Goal: Task Accomplishment & Management: Complete application form

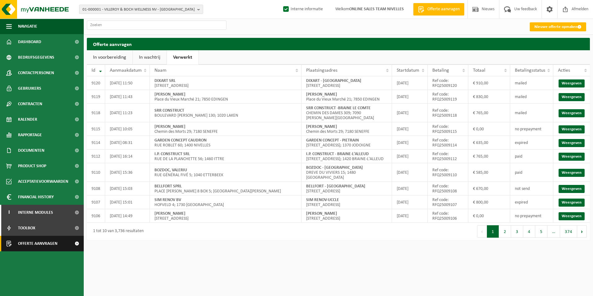
click at [39, 246] on span "Offerte aanvragen" at bounding box center [37, 244] width 39 height 16
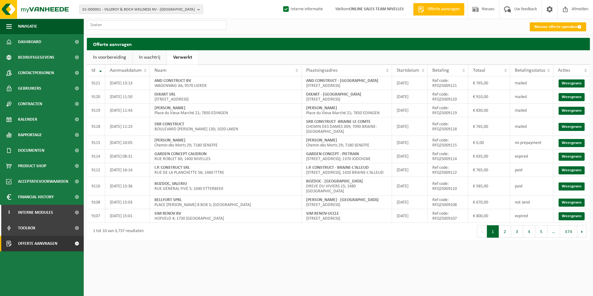
click at [561, 27] on link "Nieuwe offerte opmaken" at bounding box center [558, 26] width 56 height 9
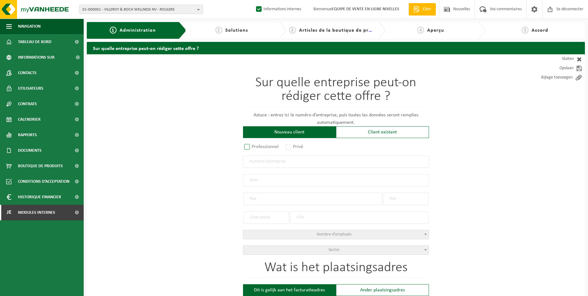
click at [255, 150] on label "Professionnel" at bounding box center [262, 146] width 38 height 9
click at [255, 149] on input "Professionnel" at bounding box center [255, 147] width 4 height 4
radio input "true"
click at [270, 166] on input "text" at bounding box center [336, 161] width 186 height 12
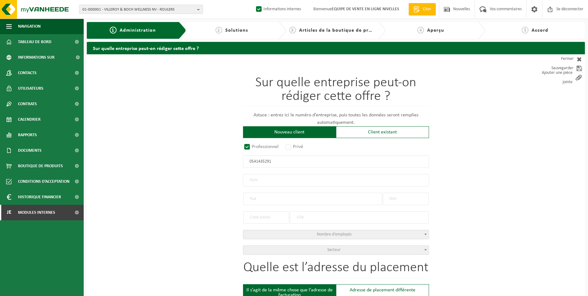
type input "0541435291"
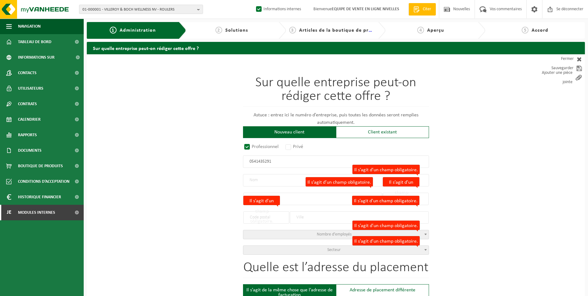
radio input "false"
select select
type input "ENTREPRISE E.DEVILLERS SRL"
type input "ROUTE DE MAFFE"
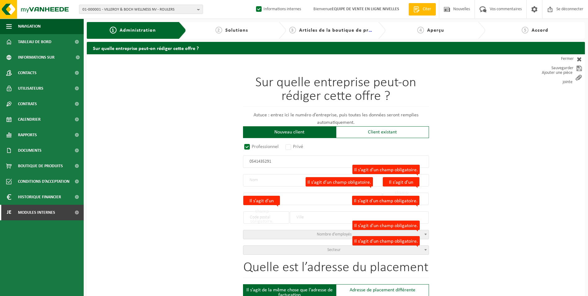
type input "5"
type input "5372"
type input "HAVELANGE"
type input "2137614437"
radio input "true"
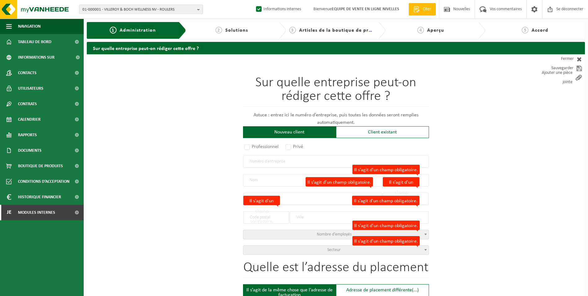
select select "144683"
type input "0541.435.291"
type input "[PERSON_NAME] SPRL"
type input "ROUTE DE MAFFE"
type input "5"
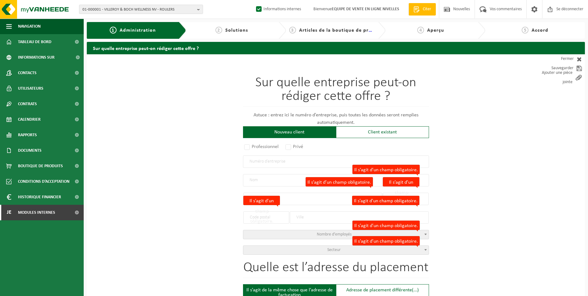
type input "5372"
type input "MÉAN"
select select "11"
type input "[PERSON_NAME] SPRL"
type input "MÉAN"
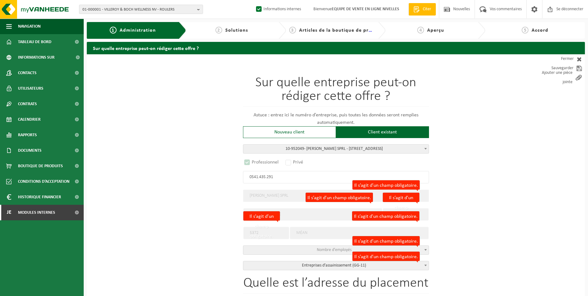
select select "D"
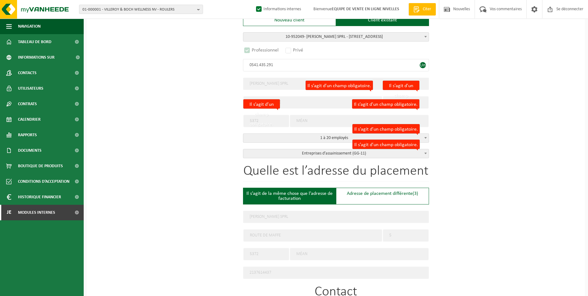
scroll to position [155, 0]
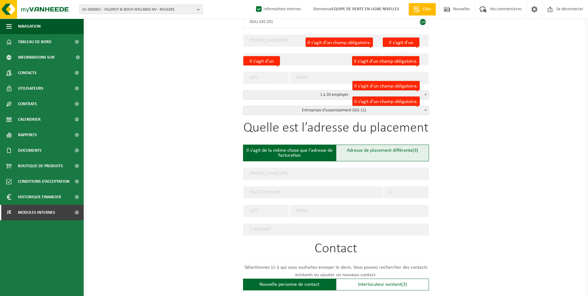
click at [351, 154] on div "Adresse de placement différente (3)" at bounding box center [382, 153] width 93 height 17
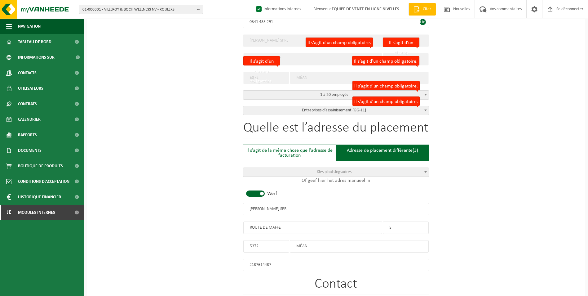
type input "Werf -"
click at [254, 197] on span at bounding box center [255, 195] width 19 height 6
click at [258, 214] on input "text" at bounding box center [336, 213] width 186 height 12
type input "d"
type input "[PERSON_NAME] SPRL-[GEOGRAPHIC_DATA]"
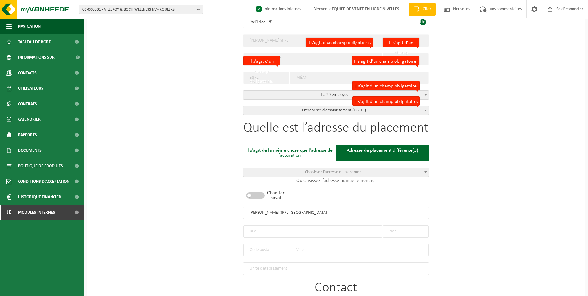
click at [300, 229] on input "text" at bounding box center [313, 231] width 139 height 12
paste input "Navez 4 à 6000 Charleroi"
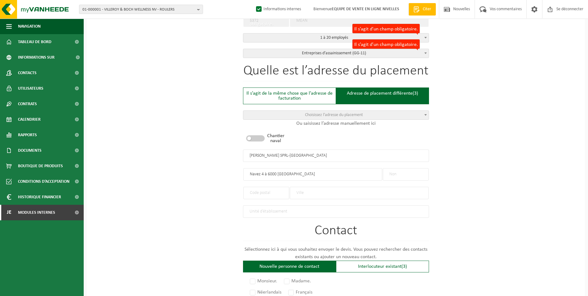
scroll to position [217, 0]
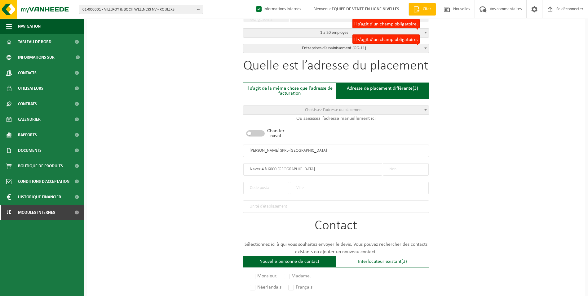
type input "Navez 4 à 6000 Charleroi"
click at [424, 167] on input "text" at bounding box center [406, 169] width 46 height 12
type input "4"
click at [272, 185] on input "text" at bounding box center [267, 188] width 46 height 12
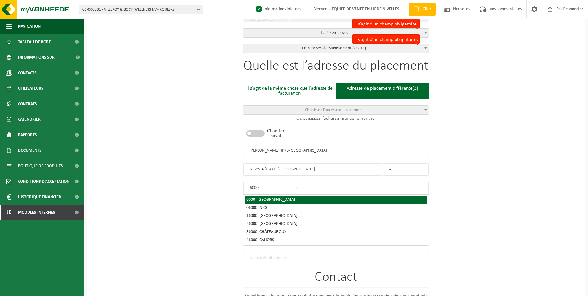
type input "6000"
click at [291, 196] on li "6000 - CHARLEROI" at bounding box center [336, 200] width 183 height 8
click at [280, 198] on div "6000 - CHARLEROI" at bounding box center [336, 200] width 179 height 4
type input "CHARLEROI"
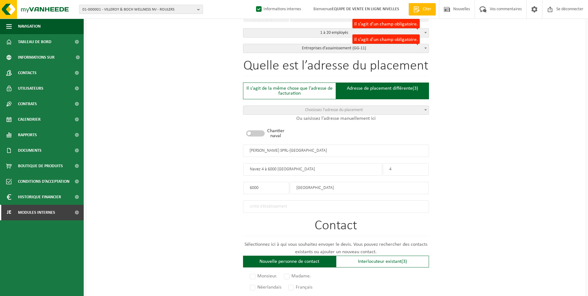
drag, startPoint x: 298, startPoint y: 168, endPoint x: 261, endPoint y: 169, distance: 37.2
click at [261, 169] on input "Navez 4 à 6000 Charleroi" at bounding box center [313, 169] width 139 height 12
click at [246, 167] on input "Navez" at bounding box center [313, 169] width 139 height 12
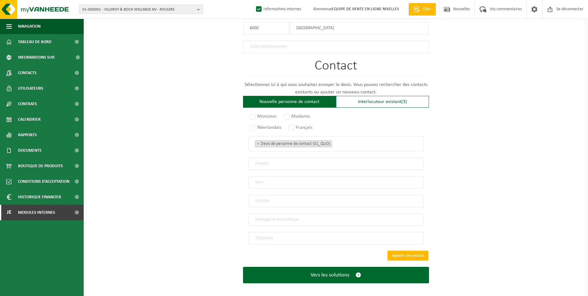
scroll to position [378, 0]
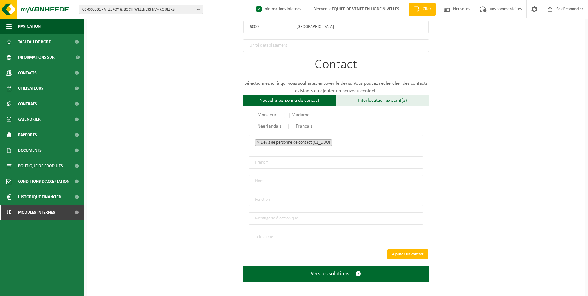
type input "Rue Navez"
click at [375, 100] on font "Interlocuteur existant" at bounding box center [379, 100] width 43 height 5
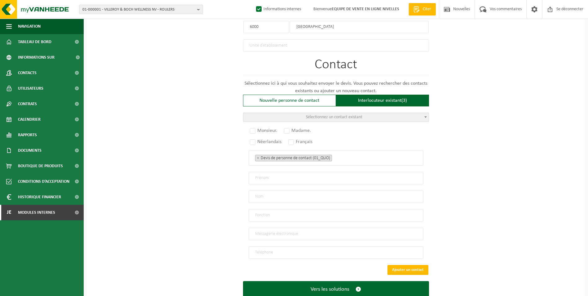
click at [339, 116] on span "Sélectionnez un contact existant" at bounding box center [334, 117] width 56 height 5
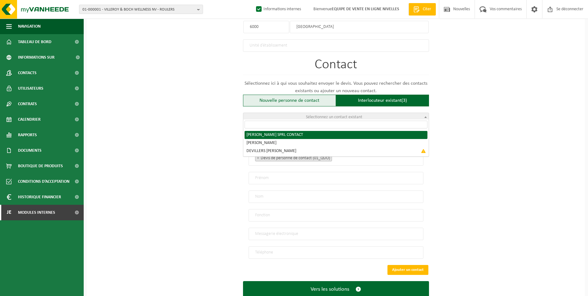
click at [299, 99] on div "Nouvelle personne de contact" at bounding box center [289, 101] width 93 height 12
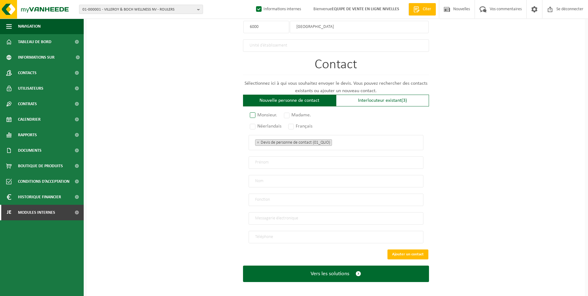
click at [249, 111] on label "Monsieur." at bounding box center [264, 115] width 30 height 9
radio input "true"
click at [293, 125] on label "Français" at bounding box center [300, 126] width 27 height 9
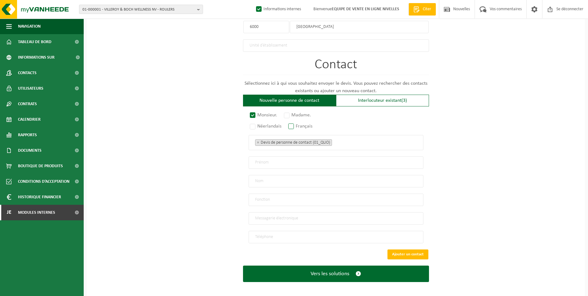
radio input "true"
click at [345, 144] on span "× Devis de personne de contact (01_QUO)" at bounding box center [336, 142] width 175 height 15
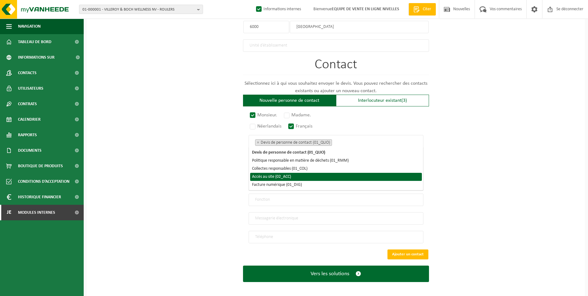
click at [323, 178] on li "Accès au site (02_ACC)" at bounding box center [336, 177] width 172 height 8
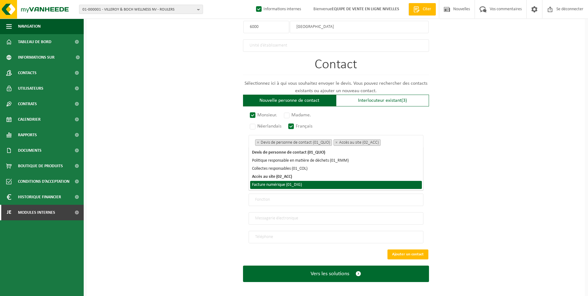
click at [316, 185] on li "Facture numérique (01_DIG)" at bounding box center [336, 185] width 172 height 8
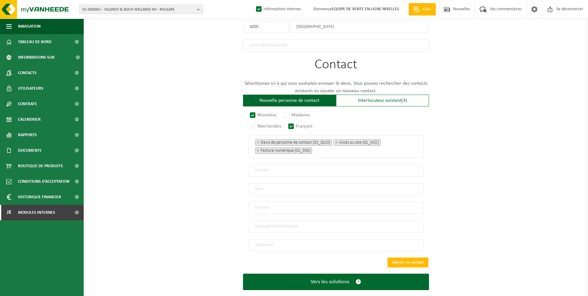
click at [262, 169] on input "text" at bounding box center [336, 170] width 175 height 12
paste input "Frédéric Romedenne"
drag, startPoint x: 294, startPoint y: 169, endPoint x: 270, endPoint y: 169, distance: 23.6
click at [270, 169] on input "Frédéric Romedenne" at bounding box center [336, 170] width 175 height 12
type input "Frédéric"
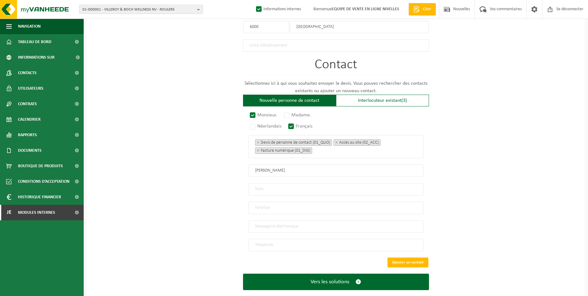
click at [270, 185] on input "text" at bounding box center [336, 189] width 175 height 12
paste input "Romedenne"
type input "Romedenne"
click at [270, 206] on input "text" at bounding box center [336, 208] width 175 height 12
type input "c"
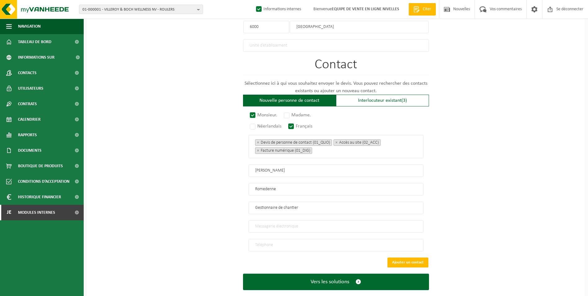
type input "Gestionnaire de chantier"
click at [269, 223] on input "email" at bounding box center [336, 226] width 175 height 12
click at [306, 225] on input "email" at bounding box center [336, 226] width 175 height 12
paste input "frederic.romedenne@etreprise-edevillers.be"
type input "frederic.romedenne@etreprise-edevillers.be"
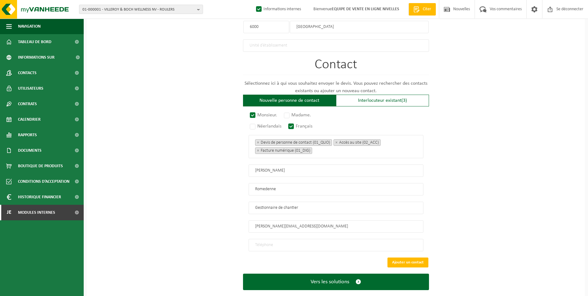
click at [314, 241] on input "tel" at bounding box center [336, 245] width 175 height 12
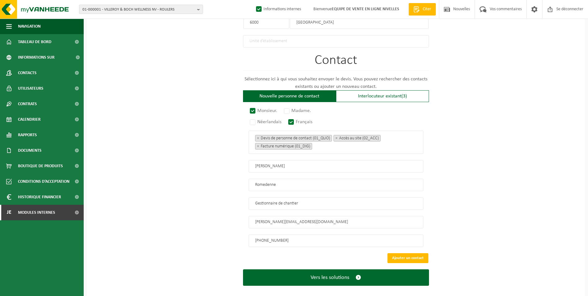
scroll to position [386, 0]
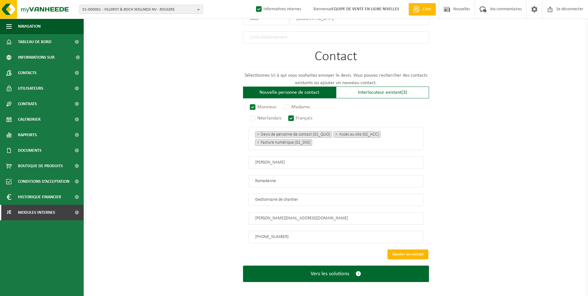
type input "+32 489 01 42 14"
click at [411, 249] on button "Ajouter un contact" at bounding box center [408, 254] width 41 height 10
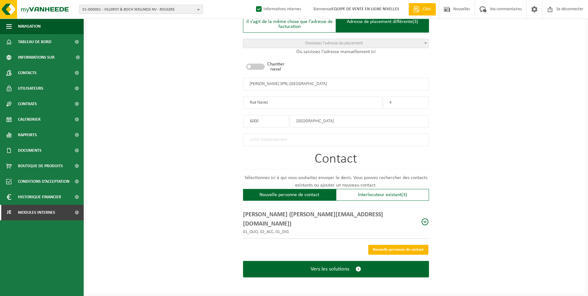
scroll to position [272, 0]
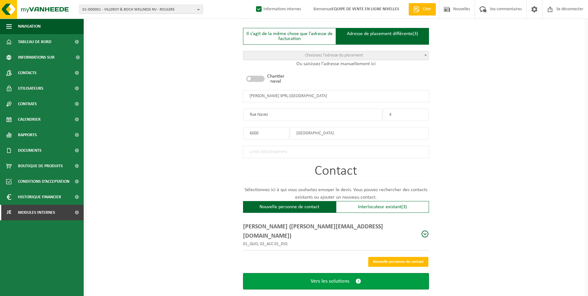
click at [341, 278] on span "Vers les solutions" at bounding box center [330, 281] width 39 height 7
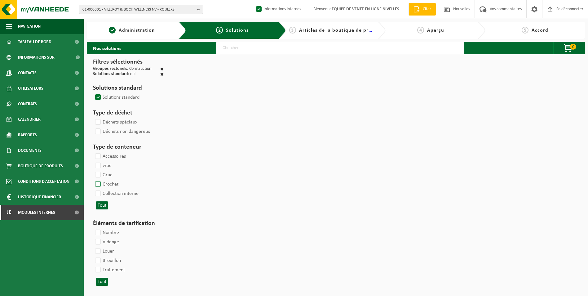
click at [98, 182] on label "Crochet" at bounding box center [106, 184] width 25 height 9
click at [93, 180] on input "Crochet" at bounding box center [93, 179] width 0 height 0
checkbox input "true"
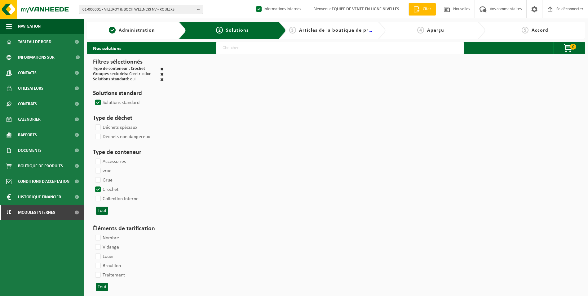
select select
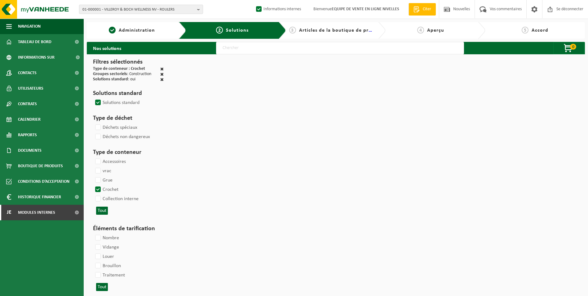
select select
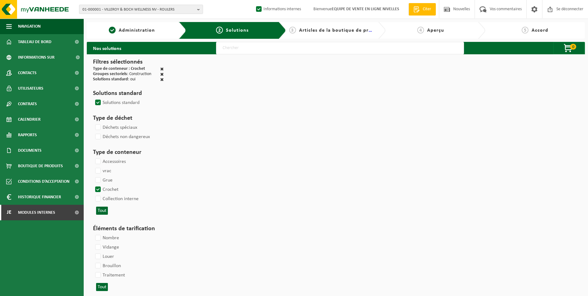
select select
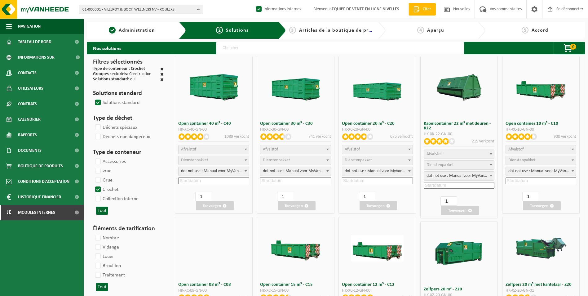
select select
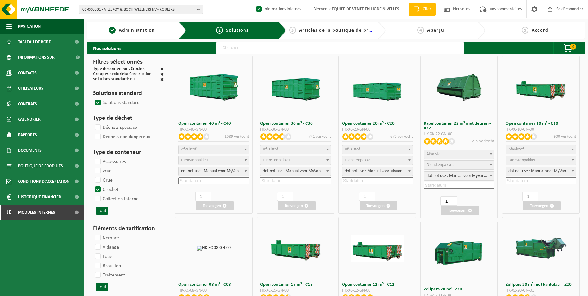
select select
select select "197"
select select
select select "8"
select select
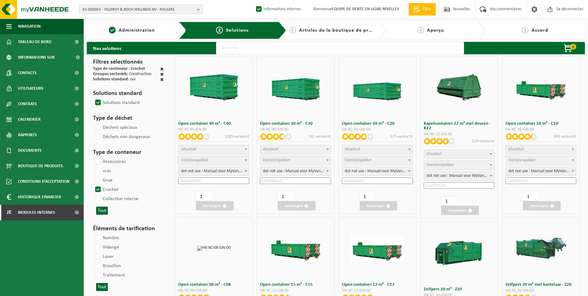
select select "7"
select select
select select "7"
select select
select select "25"
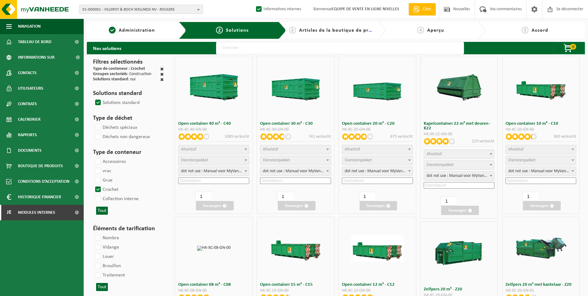
select select "25"
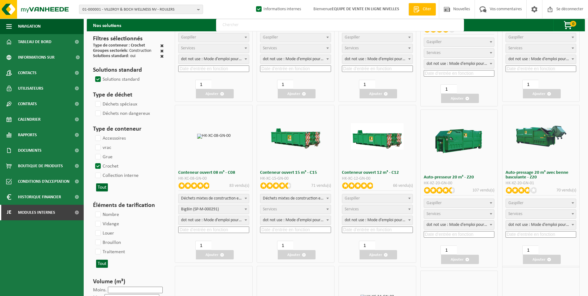
scroll to position [124, 0]
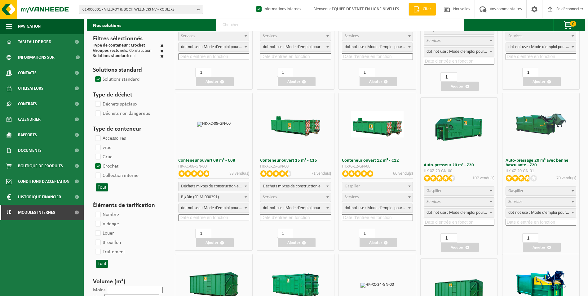
click at [316, 186] on span "Déchets mixtes de construction et de démolition (inertes et non inertes)" at bounding box center [296, 186] width 70 height 9
select select
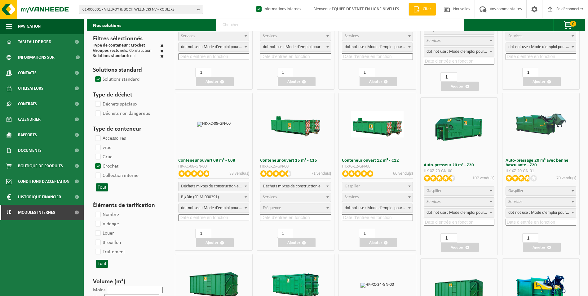
click at [285, 199] on span "Services" at bounding box center [296, 197] width 70 height 9
select select "197"
select select "25"
click at [279, 216] on input at bounding box center [295, 217] width 71 height 7
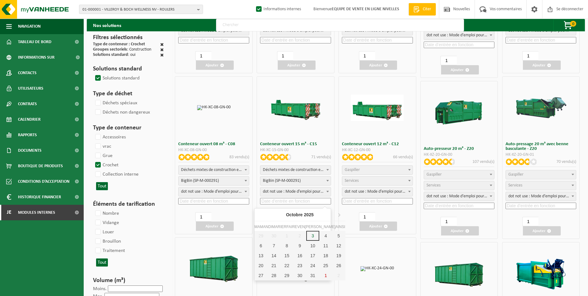
scroll to position [155, 0]
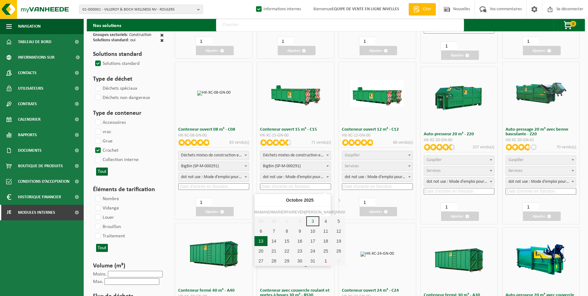
click at [260, 239] on div "13" at bounding box center [261, 241] width 13 height 10
type input "2025-10-13"
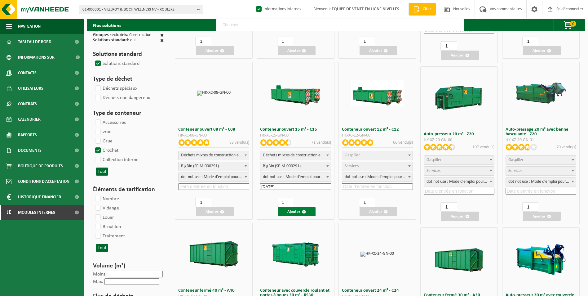
click at [294, 213] on font "Ajouter" at bounding box center [294, 212] width 13 height 4
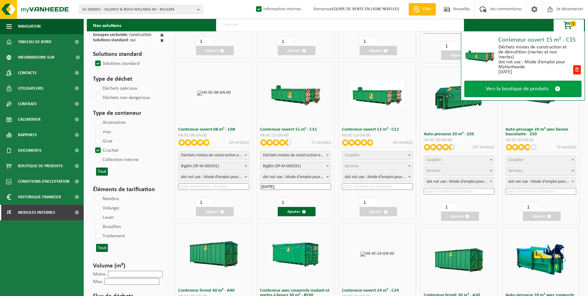
click at [521, 90] on span "Vers la boutique de produits" at bounding box center [517, 89] width 63 height 7
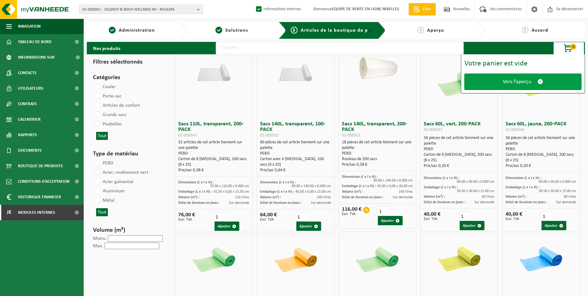
click at [519, 80] on span "Vers l’aperçu" at bounding box center [517, 81] width 29 height 7
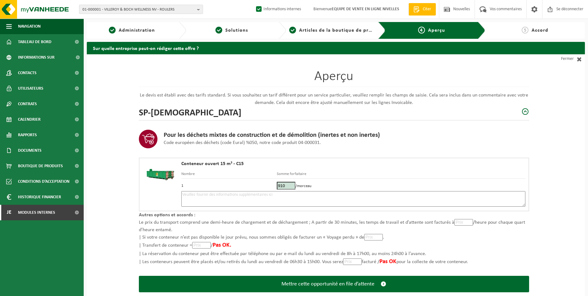
click at [349, 200] on textarea at bounding box center [353, 199] width 344 height 16
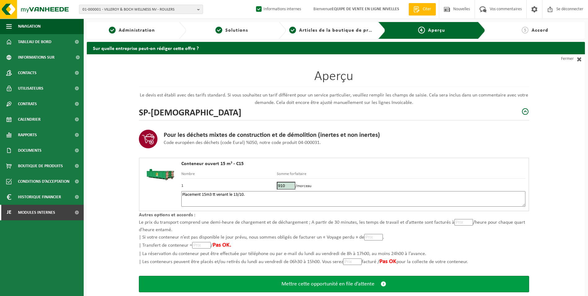
type textarea "Placement 15m3 tt venant le 13/10."
click at [334, 282] on span "Mettre cette opportunité en file d’attente" at bounding box center [328, 284] width 93 height 7
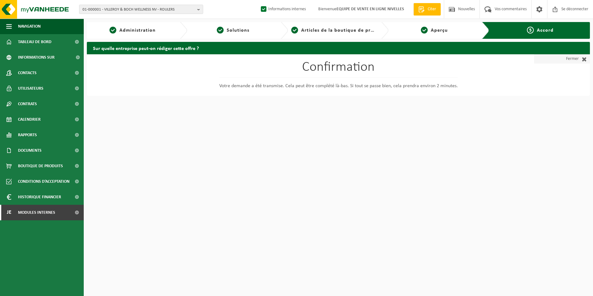
click at [566, 60] on link "Fermer" at bounding box center [562, 58] width 56 height 9
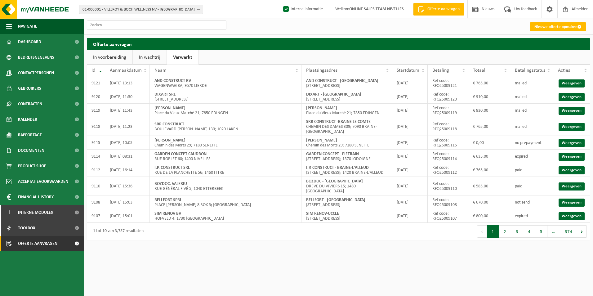
click at [152, 56] on link "In wachtrij" at bounding box center [150, 57] width 34 height 14
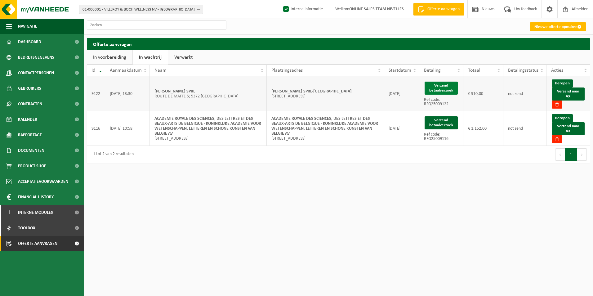
click at [438, 85] on button "Verzend betaalverzoek" at bounding box center [441, 88] width 33 height 13
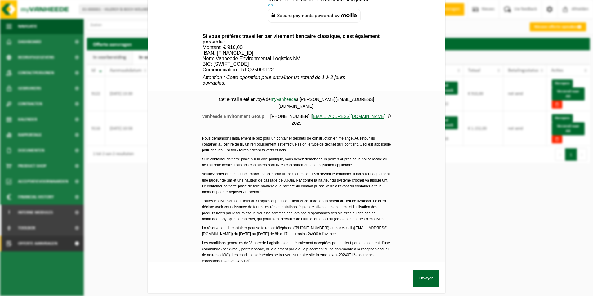
scroll to position [225, 0]
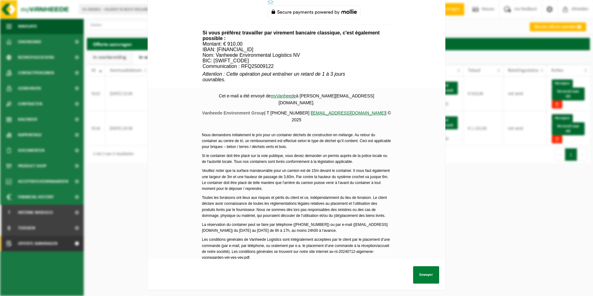
click at [418, 269] on button "Envoyer" at bounding box center [426, 274] width 26 height 17
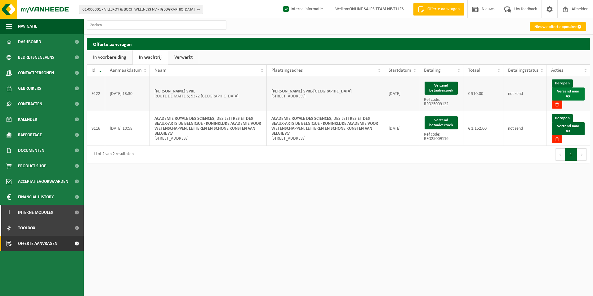
click at [570, 94] on link "Verzend naar AX" at bounding box center [568, 93] width 33 height 13
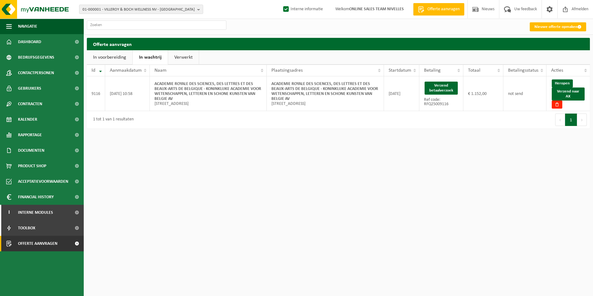
click at [180, 60] on link "Verwerkt" at bounding box center [183, 57] width 31 height 14
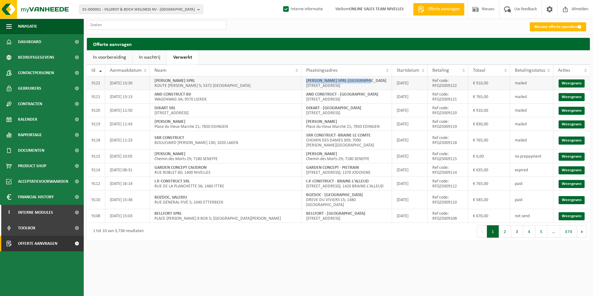
drag, startPoint x: 307, startPoint y: 80, endPoint x: 375, endPoint y: 80, distance: 67.6
click at [375, 80] on td "[PERSON_NAME] SPRL-CHARLEROI [STREET_ADDRESS]" at bounding box center [347, 83] width 91 height 14
copy strong "[PERSON_NAME] SPRL-[GEOGRAPHIC_DATA]"
